Goal: Consume media (video, audio): Consume media (video, audio)

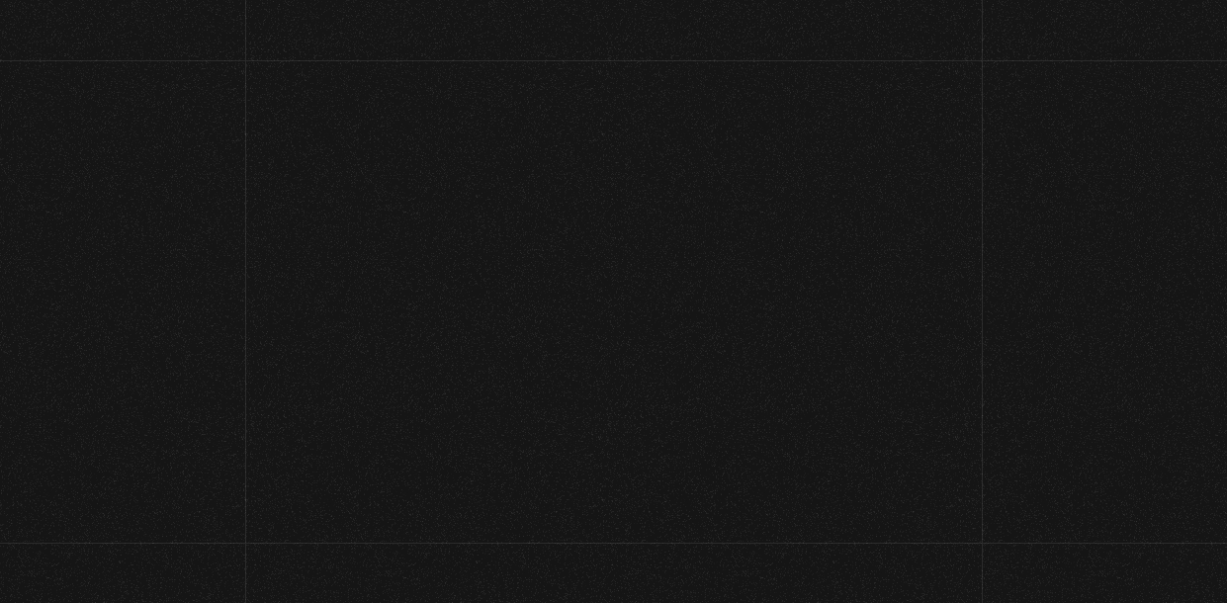
scroll to position [244, 0]
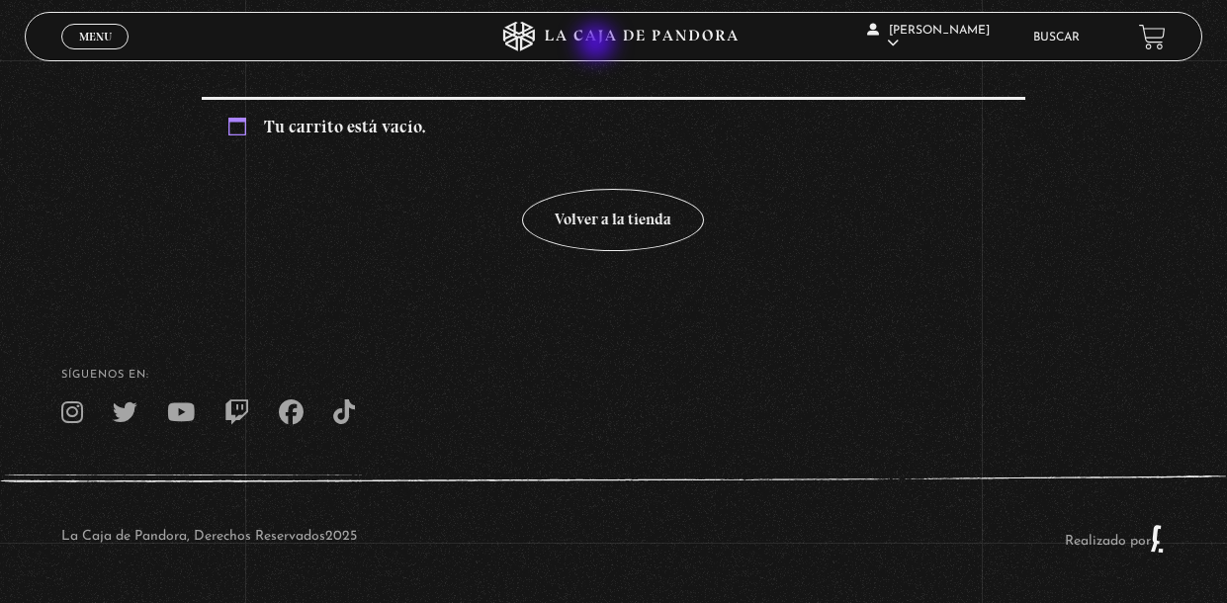
click at [598, 44] on icon at bounding box center [613, 37] width 368 height 30
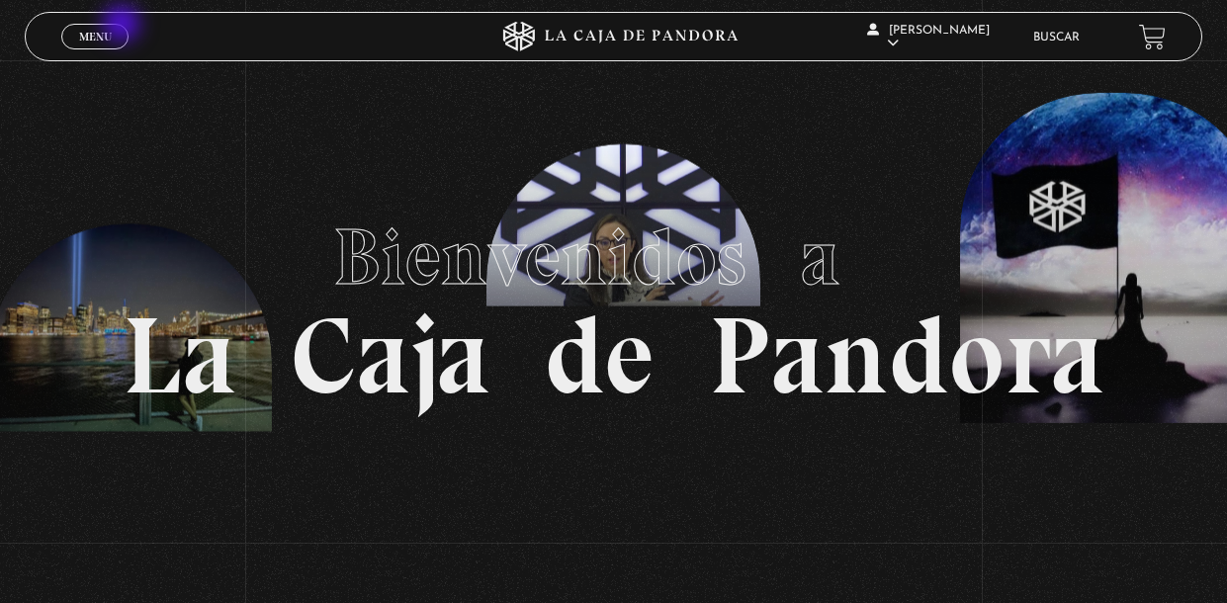
click at [124, 26] on link "Menu Cerrar" at bounding box center [94, 37] width 67 height 26
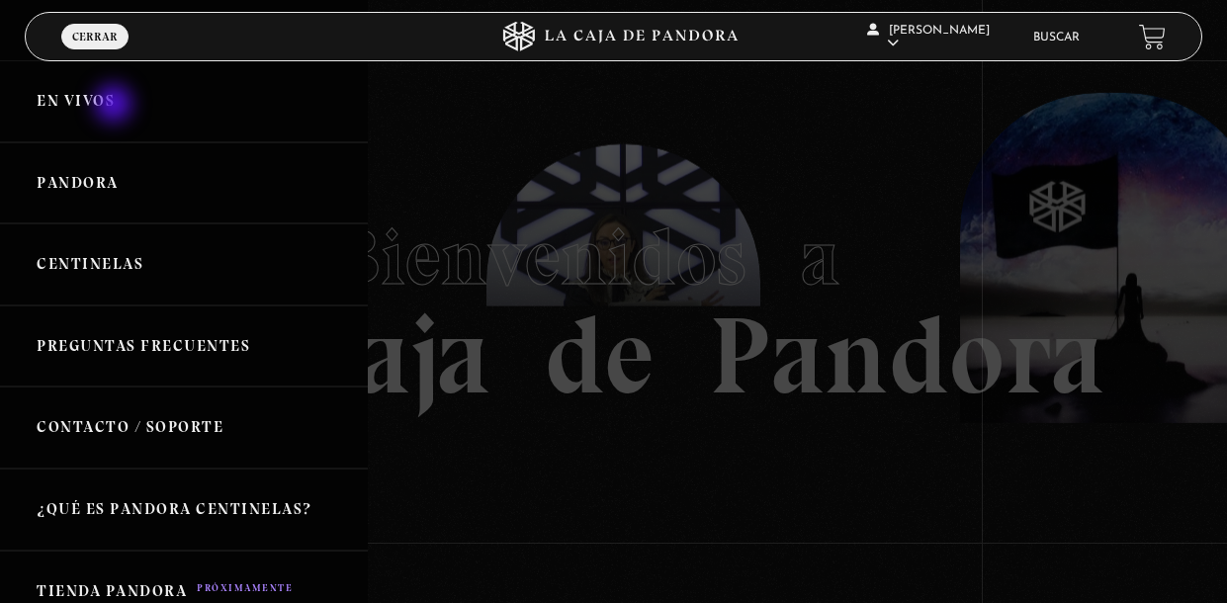
click at [116, 106] on link "En vivos" at bounding box center [184, 101] width 368 height 82
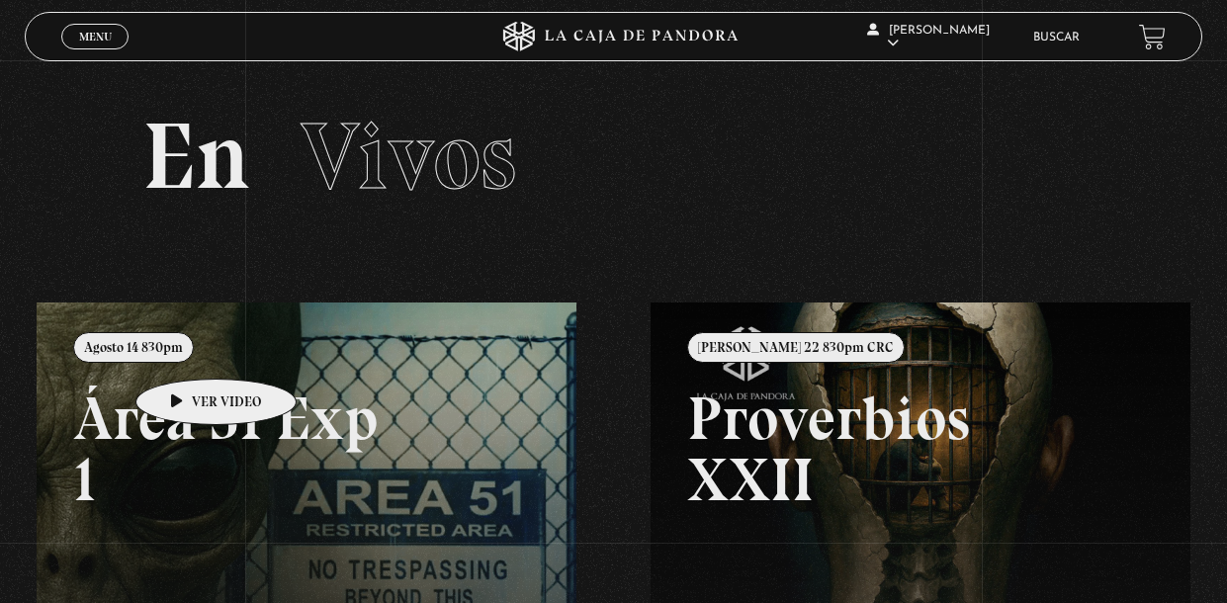
click at [185, 349] on link at bounding box center [650, 603] width 1227 height 603
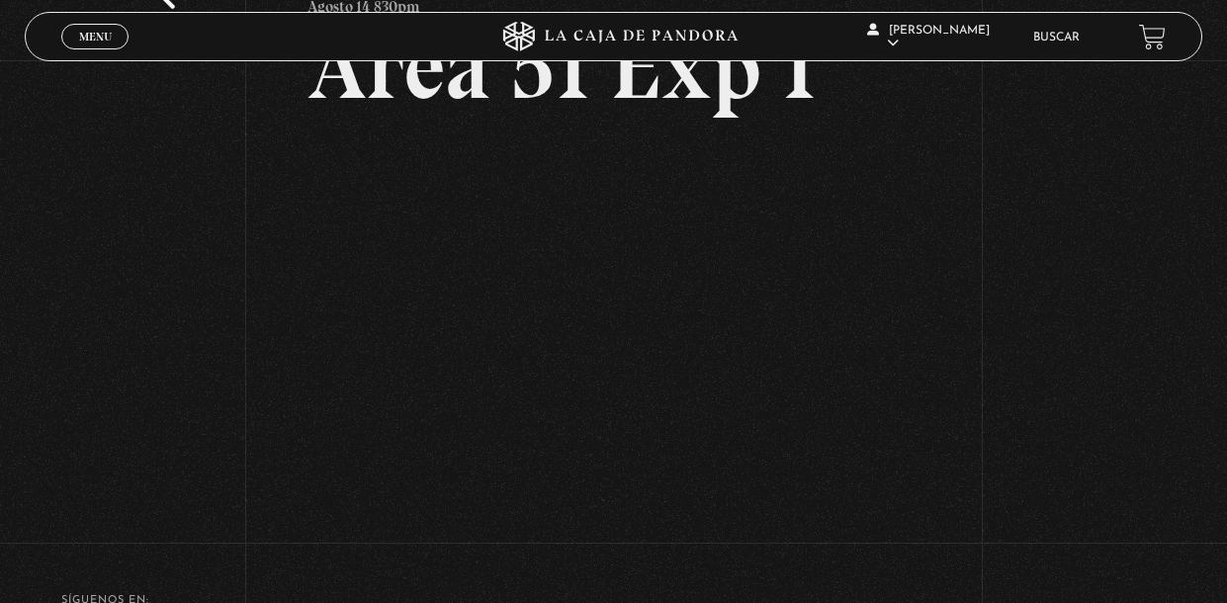
scroll to position [131, 0]
